Goal: Task Accomplishment & Management: Complete application form

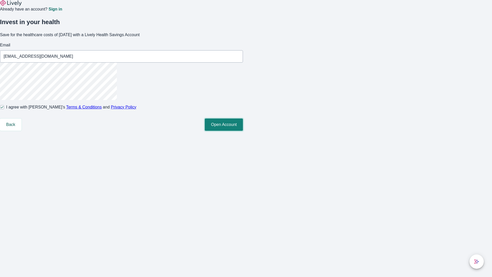
click at [243, 131] on button "Open Account" at bounding box center [224, 124] width 38 height 12
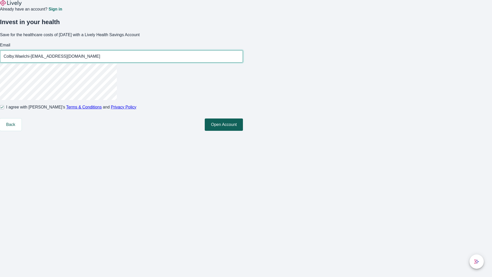
type input "Colby.Waelchi-[EMAIL_ADDRESS][DOMAIN_NAME]"
click at [4, 109] on input "I agree with Lively’s Terms & Conditions and Privacy Policy" at bounding box center [2, 107] width 4 height 4
checkbox input "false"
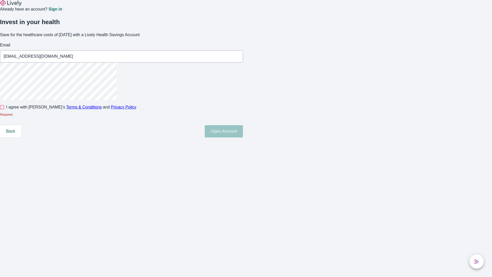
type input "[EMAIL_ADDRESS][DOMAIN_NAME]"
click at [4, 109] on input "I agree with Lively’s Terms & Conditions and Privacy Policy" at bounding box center [2, 107] width 4 height 4
checkbox input "true"
click at [243, 131] on button "Open Account" at bounding box center [224, 124] width 38 height 12
